Goal: Information Seeking & Learning: Learn about a topic

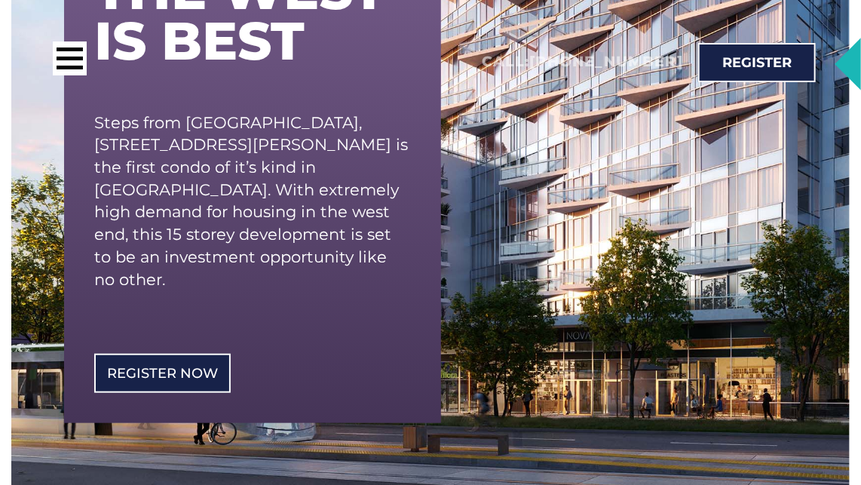
scroll to position [303, 0]
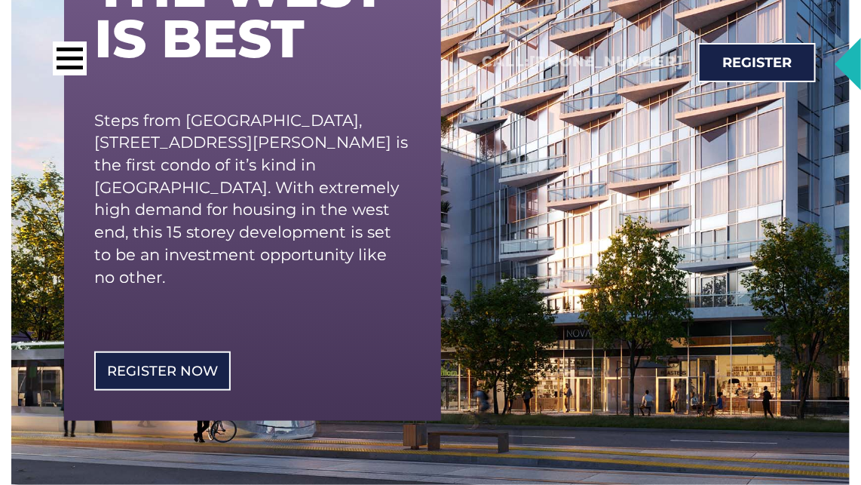
click at [631, 205] on div "Discover why Discover why the west is best Steps from [GEOGRAPHIC_DATA], [STREE…" at bounding box center [430, 96] width 838 height 776
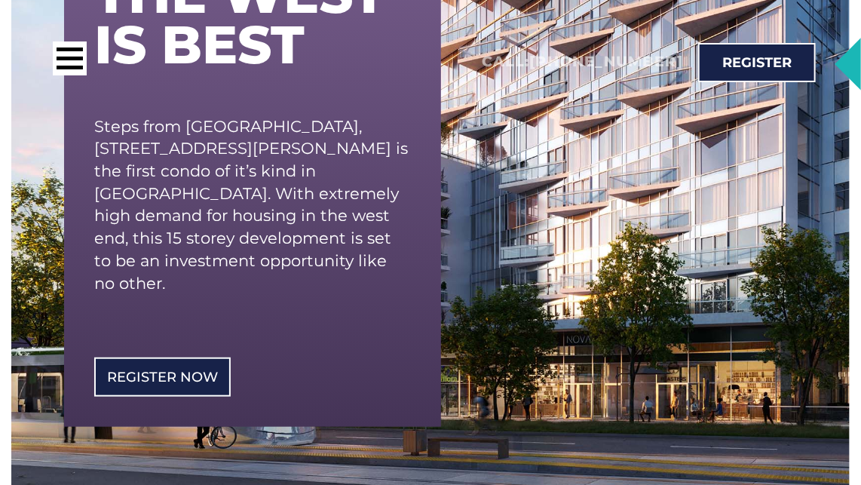
scroll to position [295, 0]
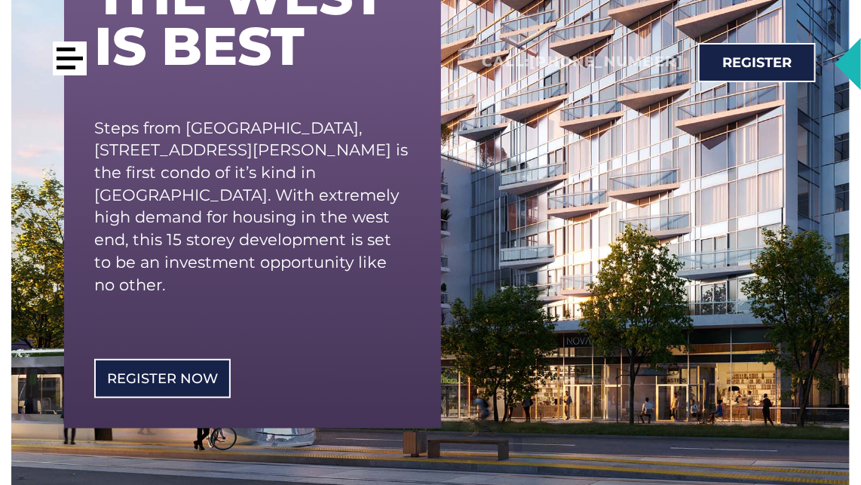
click at [75, 54] on div at bounding box center [70, 58] width 34 height 34
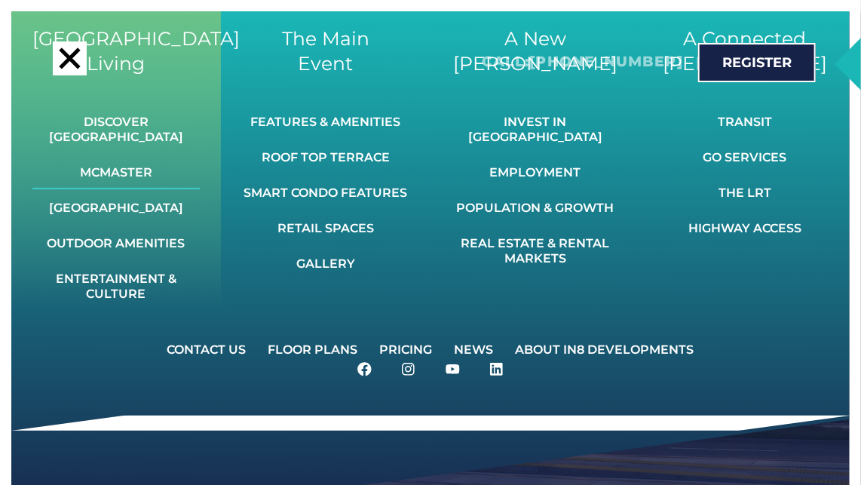
click at [130, 158] on link "McMaster" at bounding box center [115, 172] width 167 height 33
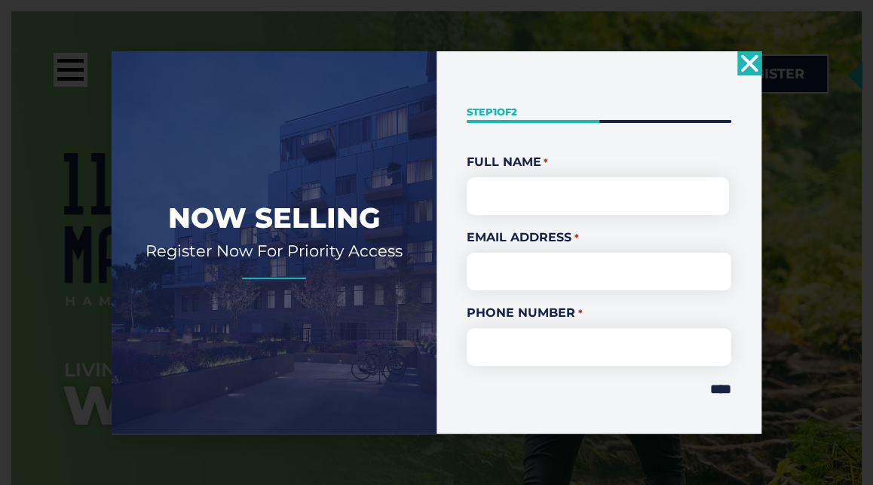
click at [760, 61] on icon "Close" at bounding box center [749, 63] width 24 height 24
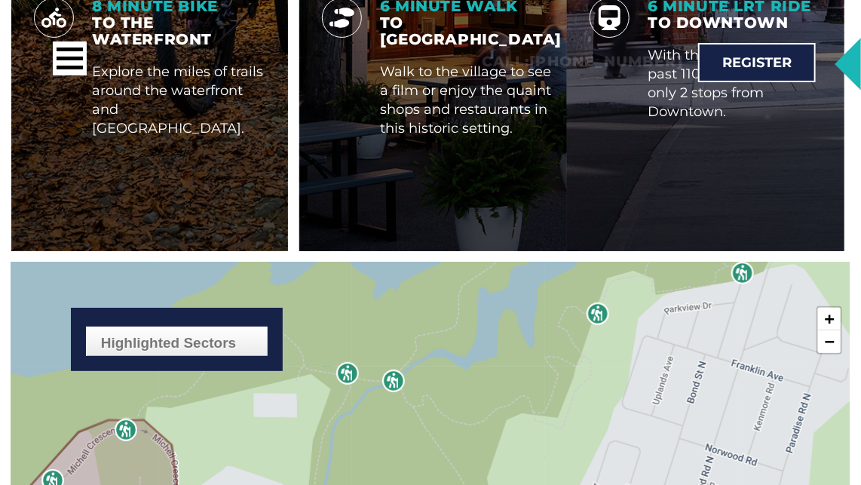
scroll to position [2187, 0]
